Goal: Task Accomplishment & Management: Use online tool/utility

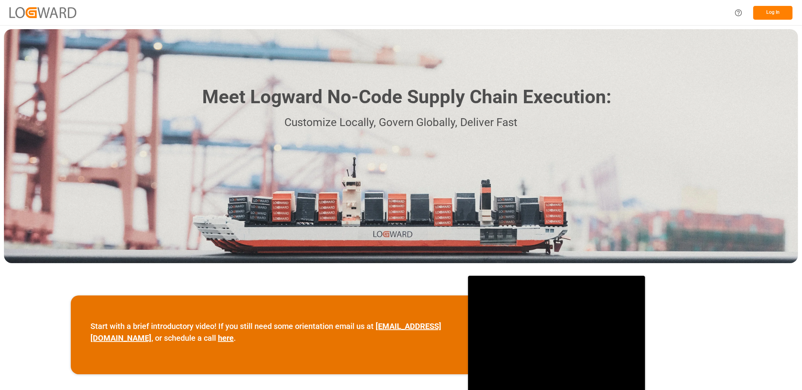
click at [765, 14] on button "Log In" at bounding box center [772, 13] width 39 height 14
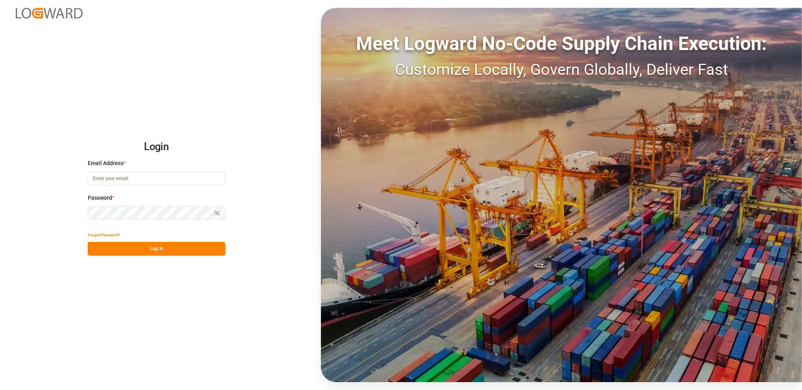
type input "[PERSON_NAME][EMAIL_ADDRESS][DOMAIN_NAME]"
click at [148, 247] on button "Log In" at bounding box center [157, 249] width 138 height 14
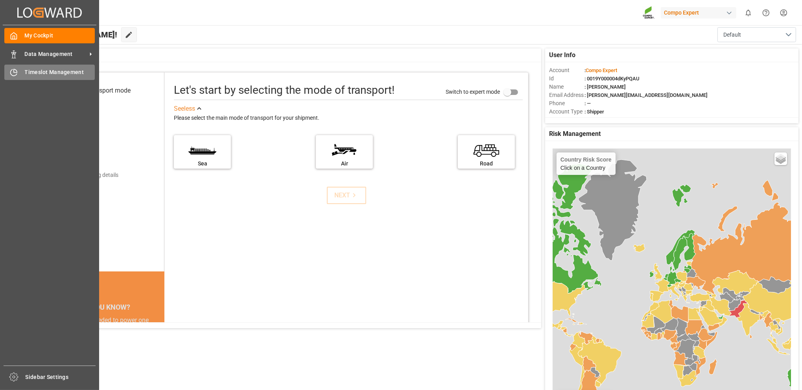
click at [41, 72] on span "Timeslot Management" at bounding box center [60, 72] width 70 height 8
